Goal: Task Accomplishment & Management: Use online tool/utility

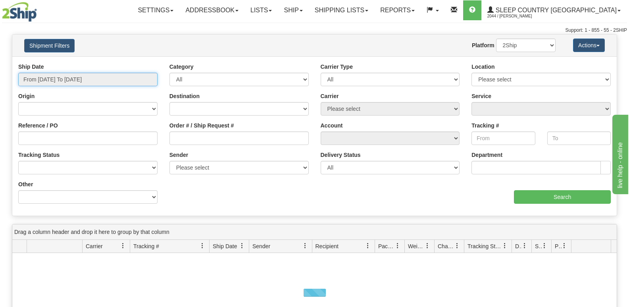
click at [118, 82] on input "From 10/06/2025 To 10/07/2025" at bounding box center [87, 80] width 139 height 14
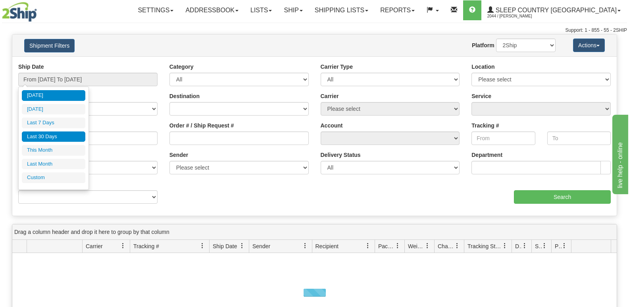
click at [66, 141] on li "Last 30 Days" at bounding box center [54, 136] width 64 height 11
type input "From 09/08/2025 To 10/07/2025"
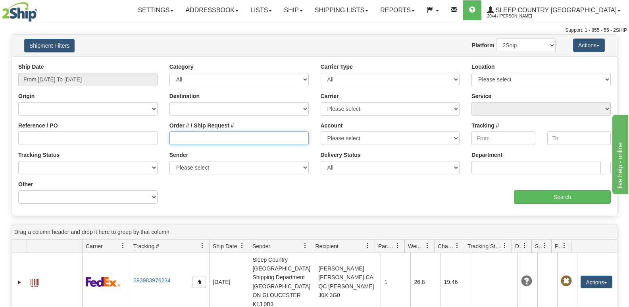
click at [202, 132] on input "Order # / Ship Request #" at bounding box center [239, 138] width 139 height 14
paste input "5198029051"
type input "5198029051"
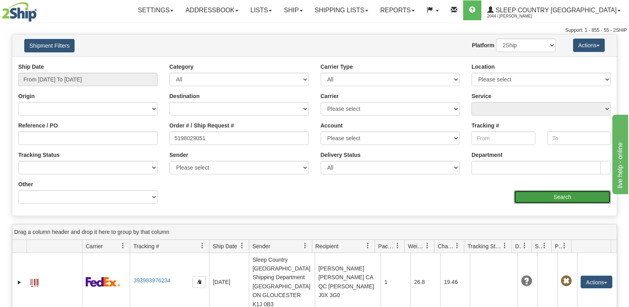
click at [583, 200] on input "Search" at bounding box center [562, 197] width 97 height 14
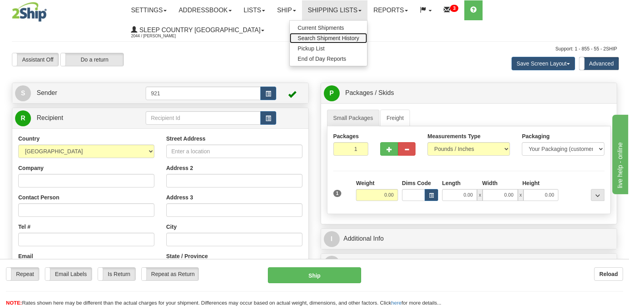
click at [359, 41] on span "Search Shipment History" at bounding box center [329, 38] width 62 height 6
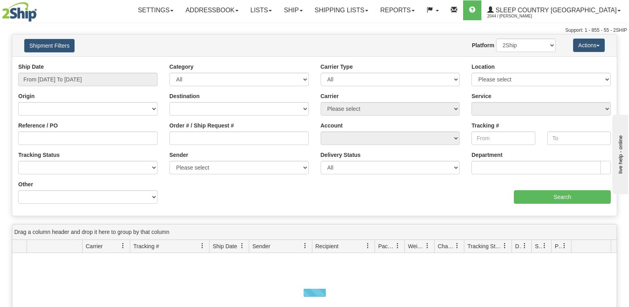
click at [256, 41] on div "Website Agent Nothing selected Client User Platform 2Ship Imported" at bounding box center [339, 46] width 445 height 14
click at [357, 11] on link "Shipping lists" at bounding box center [342, 10] width 66 height 20
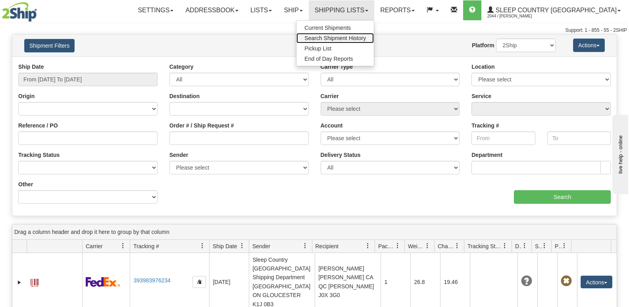
click at [363, 41] on span "Search Shipment History" at bounding box center [336, 38] width 62 height 6
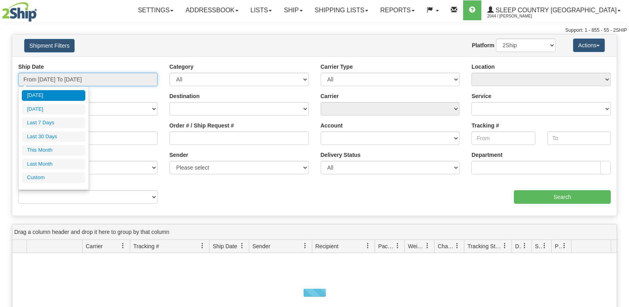
click at [70, 82] on input "From 10/06/2025 To 10/07/2025" at bounding box center [87, 80] width 139 height 14
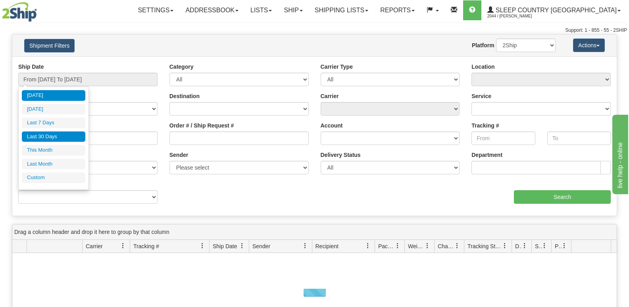
click at [58, 133] on li "Last 30 Days" at bounding box center [54, 136] width 64 height 11
type input "From 09/08/2025 To 10/07/2025"
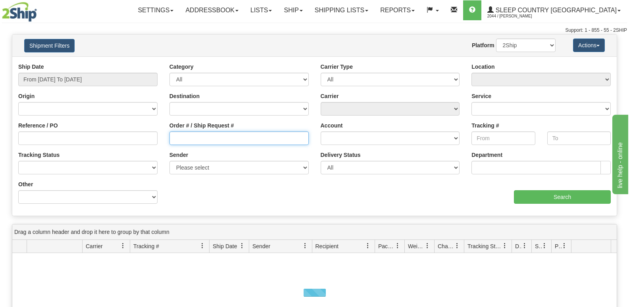
click at [215, 142] on input "Order # / Ship Request #" at bounding box center [239, 138] width 139 height 14
paste input "9000I152815"
type input "9000I152815"
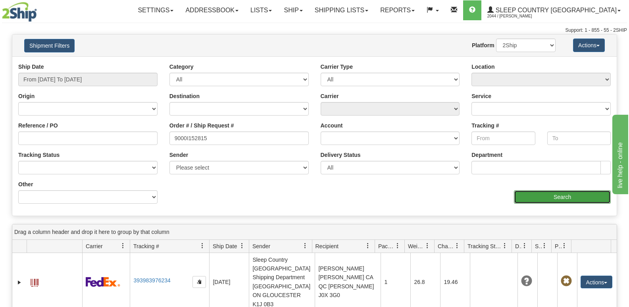
click at [531, 192] on input "Search" at bounding box center [562, 197] width 97 height 14
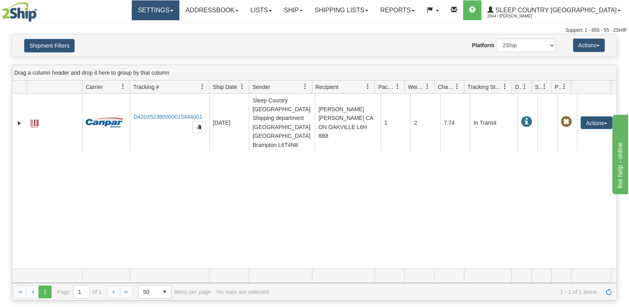
drag, startPoint x: 280, startPoint y: 52, endPoint x: 193, endPoint y: 1, distance: 100.8
click at [279, 52] on div "Shipment Filters Website Agent Nothing selected Client User Platform 2Ship Impo…" at bounding box center [314, 46] width 605 height 22
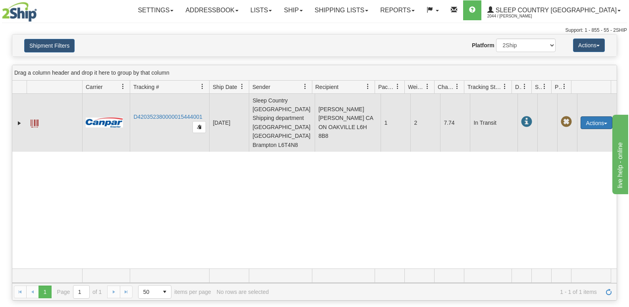
click at [598, 116] on button "Actions" at bounding box center [597, 122] width 32 height 13
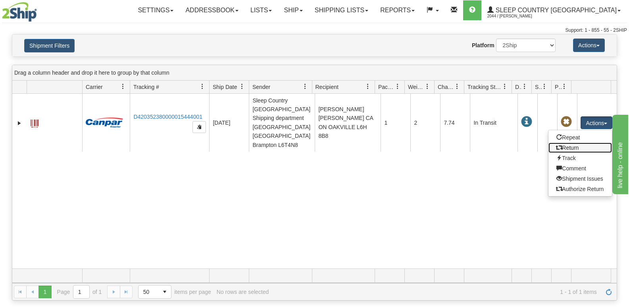
click at [585, 143] on link "Return" at bounding box center [581, 148] width 64 height 10
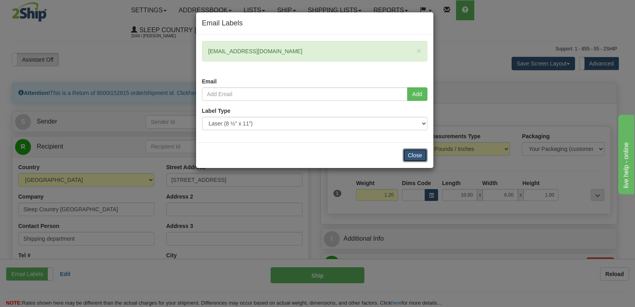
click at [408, 156] on button "Close" at bounding box center [415, 156] width 25 height 14
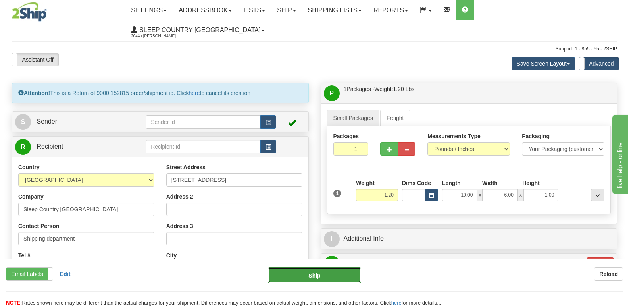
click at [340, 278] on button "Ship" at bounding box center [314, 275] width 93 height 16
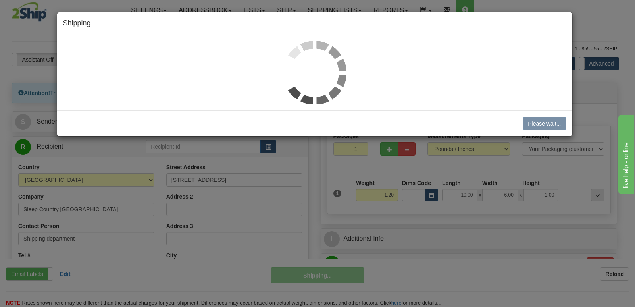
click at [289, 54] on img at bounding box center [315, 73] width 64 height 64
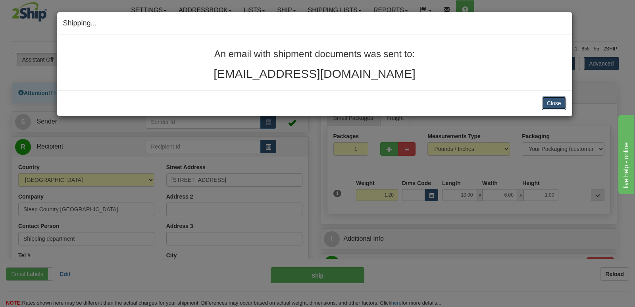
click at [553, 98] on button "Close" at bounding box center [554, 104] width 25 height 14
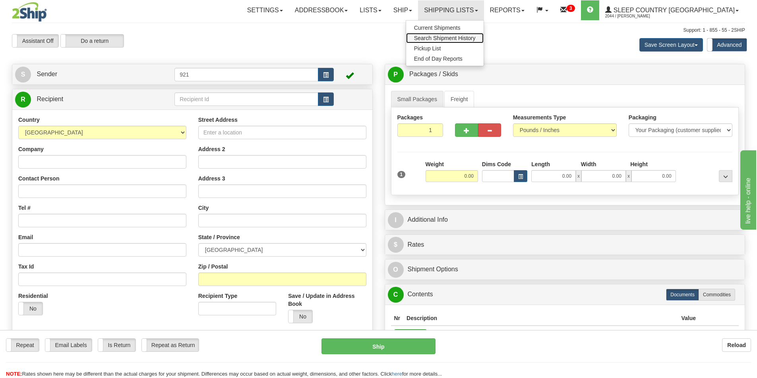
click at [475, 39] on span "Search Shipment History" at bounding box center [445, 38] width 62 height 6
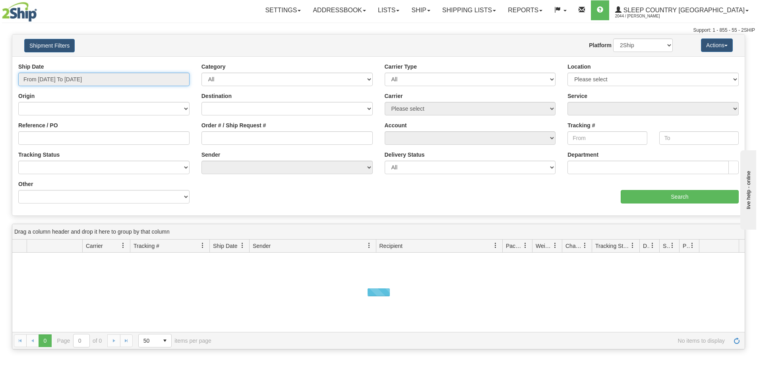
click at [66, 77] on input "From [DATE] To [DATE]" at bounding box center [103, 80] width 171 height 14
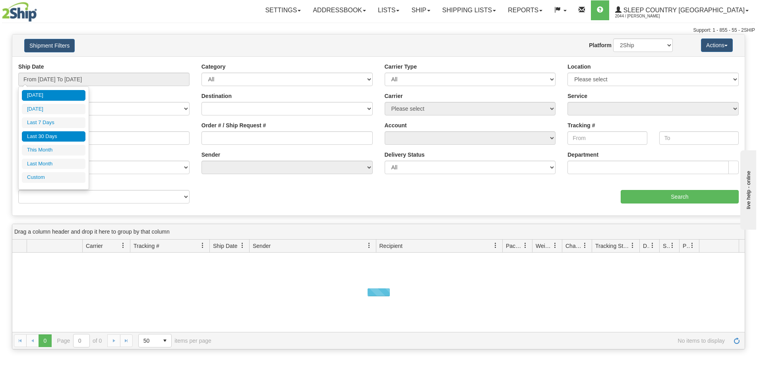
click at [57, 137] on li "Last 30 Days" at bounding box center [54, 136] width 64 height 11
type input "From [DATE] To [DATE]"
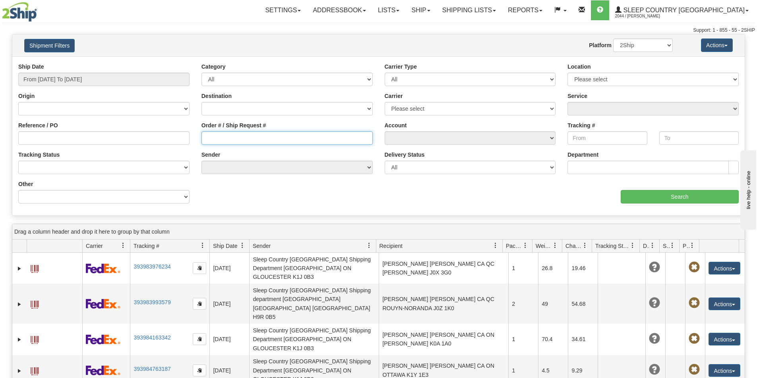
click at [238, 132] on input "Order # / Ship Request #" at bounding box center [286, 138] width 171 height 14
paste input "9000I144437"
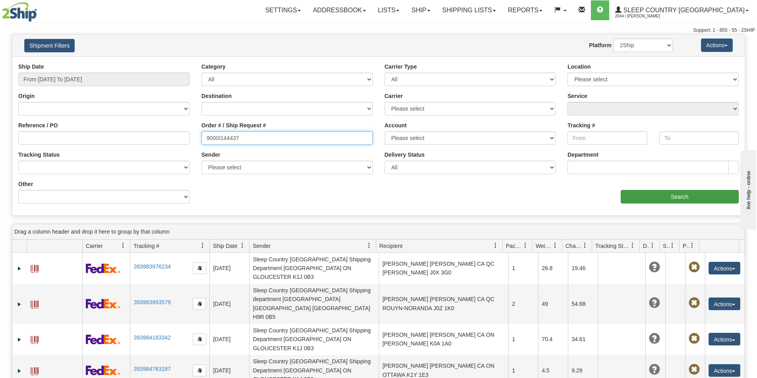
type input "9000I144437"
click at [664, 194] on input "Search" at bounding box center [679, 197] width 118 height 14
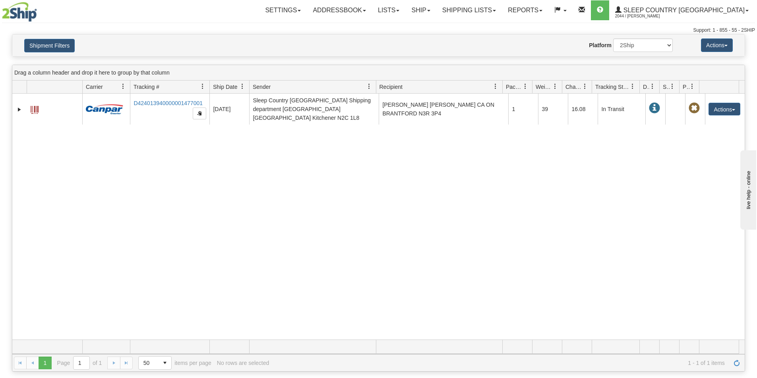
click at [286, 27] on div "Support: 1 - 855 - 55 - 2SHIP" at bounding box center [378, 30] width 753 height 7
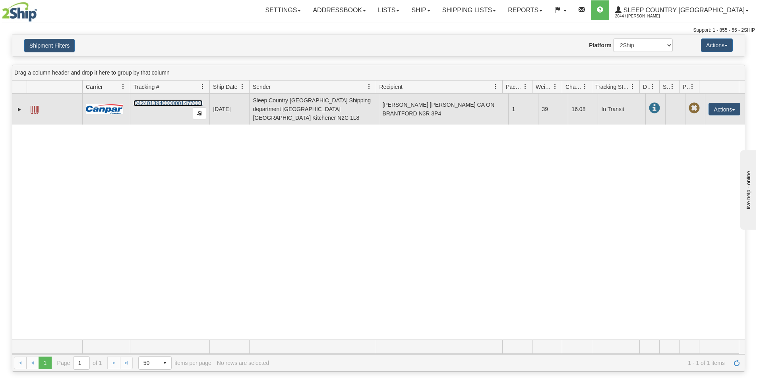
click at [162, 100] on link "D424013940000001477001" at bounding box center [167, 103] width 69 height 6
